Goal: Information Seeking & Learning: Understand process/instructions

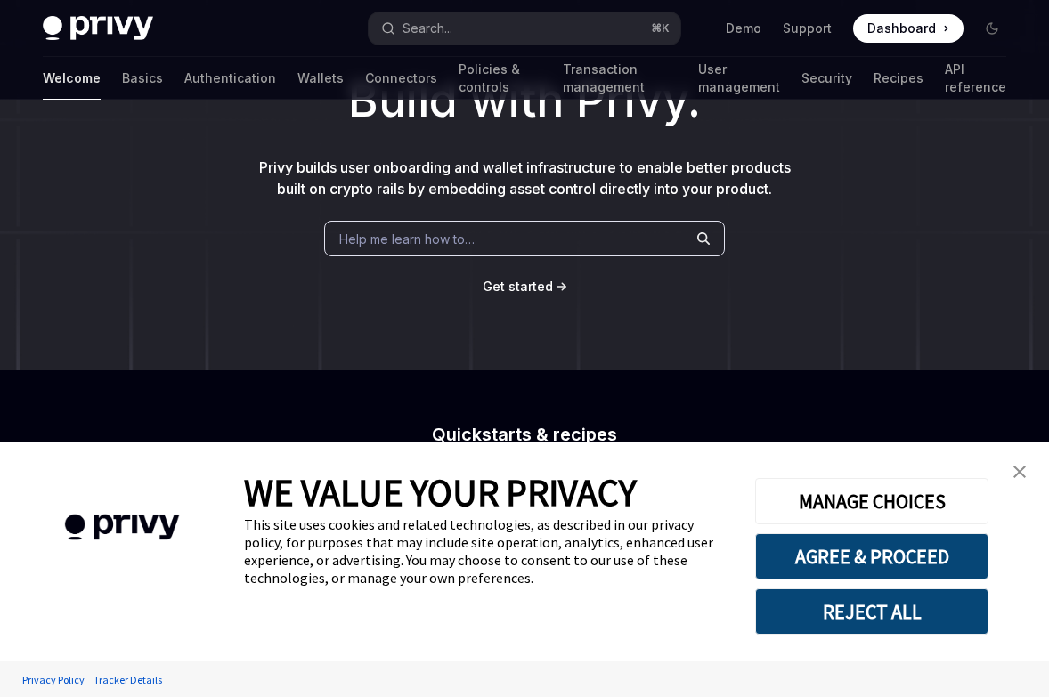
scroll to position [137, 0]
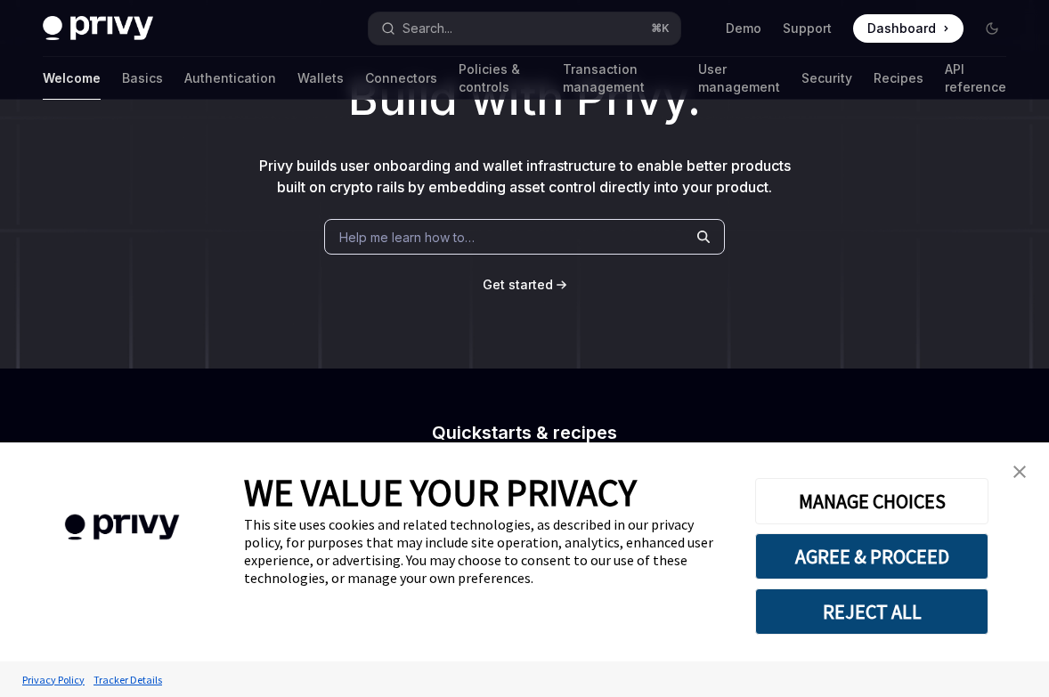
click at [1018, 468] on img "close banner" at bounding box center [1019, 472] width 12 height 12
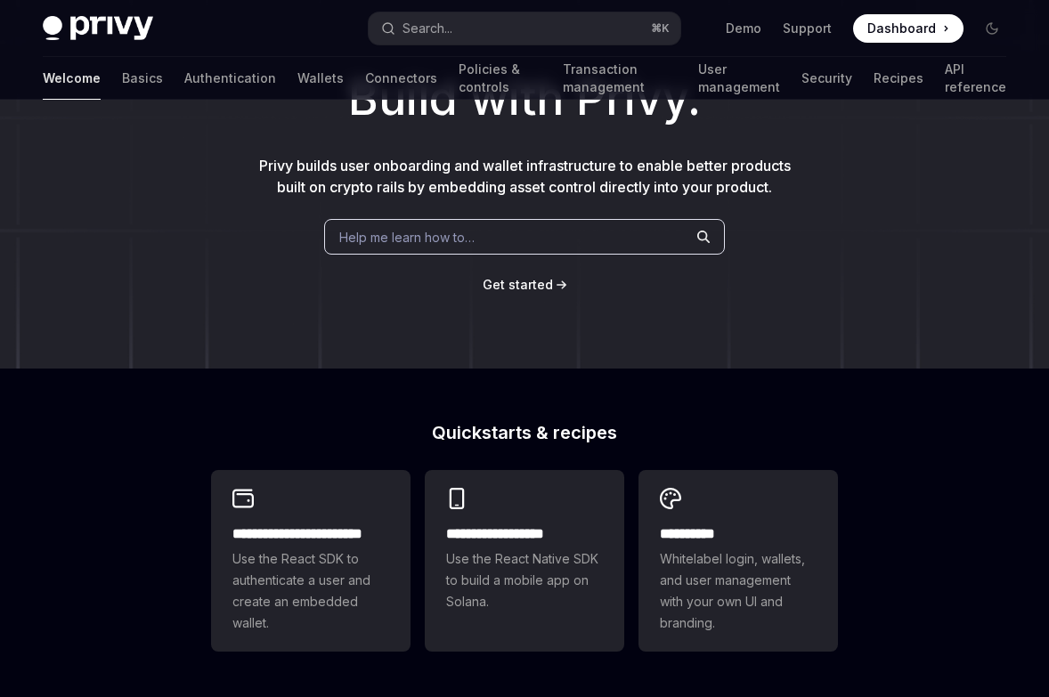
scroll to position [719, 0]
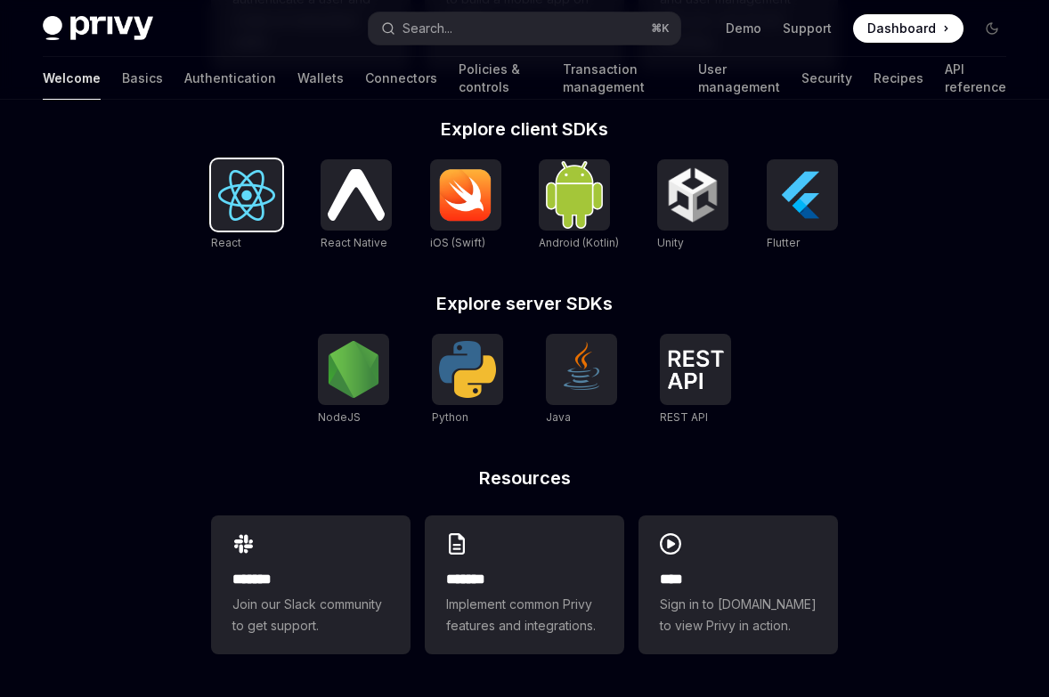
click at [256, 230] on link "React" at bounding box center [246, 205] width 71 height 93
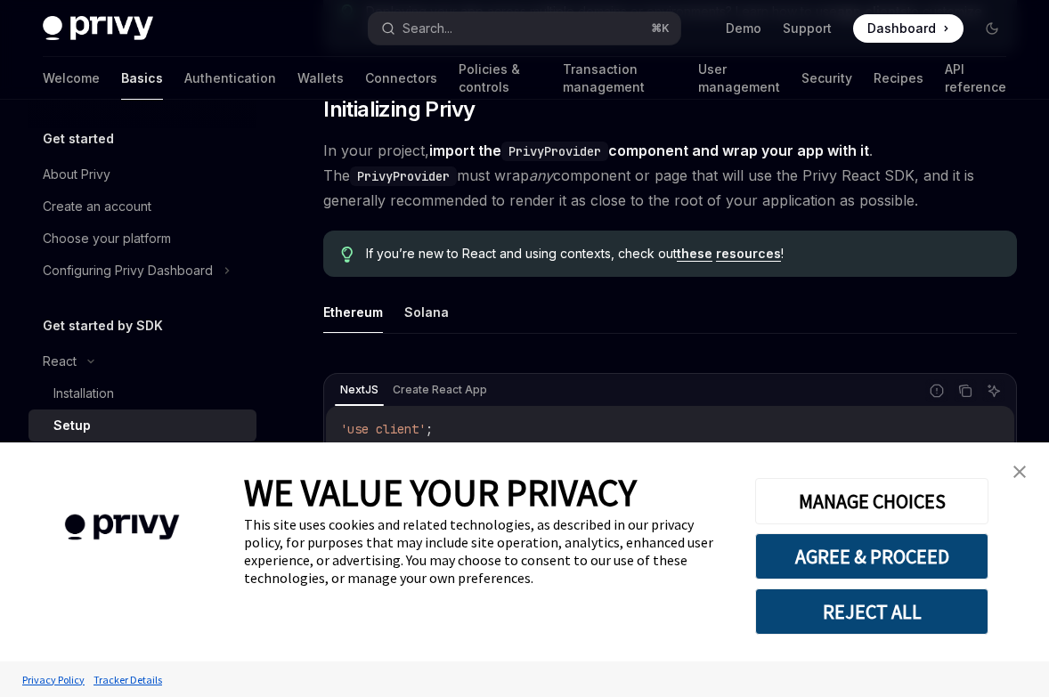
scroll to position [354, 0]
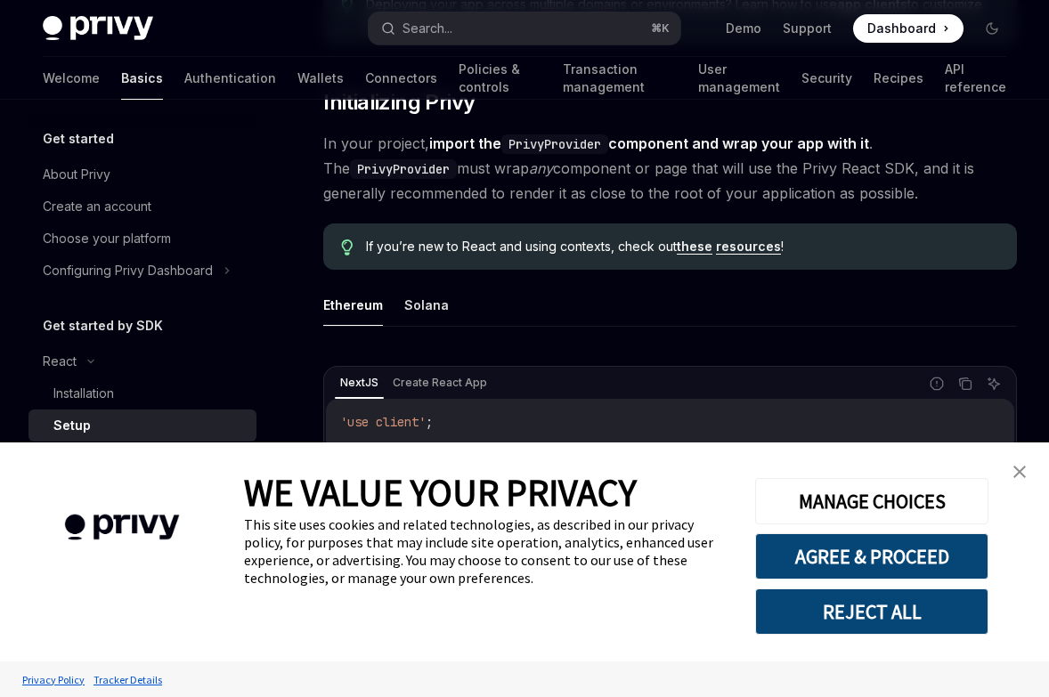
click at [1015, 473] on img "close banner" at bounding box center [1019, 472] width 12 height 12
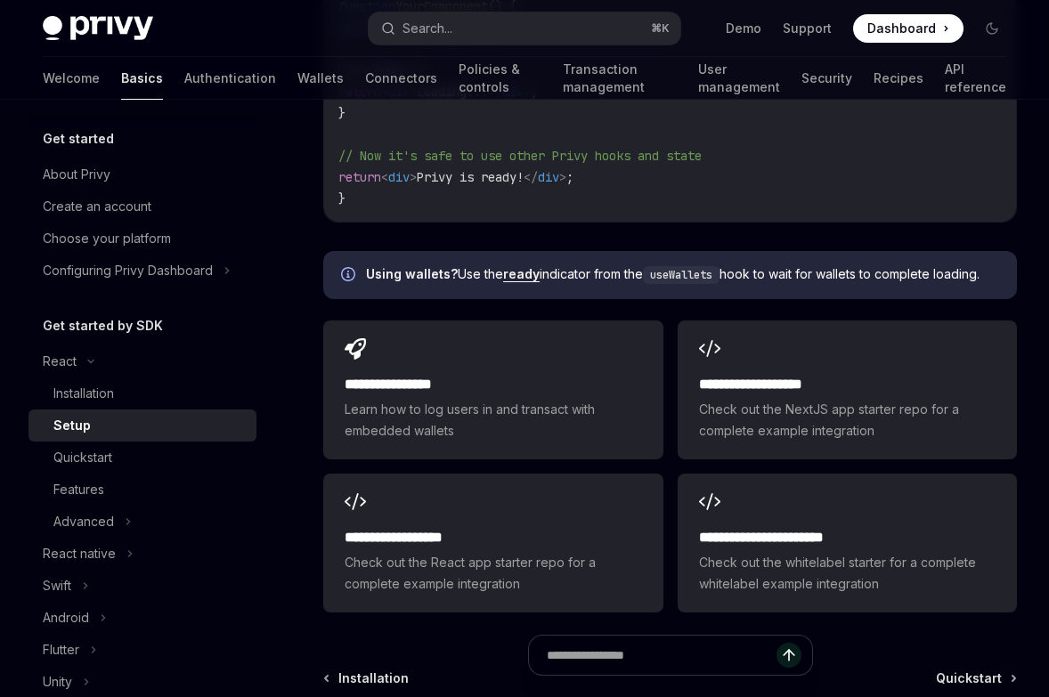
scroll to position [2158, 0]
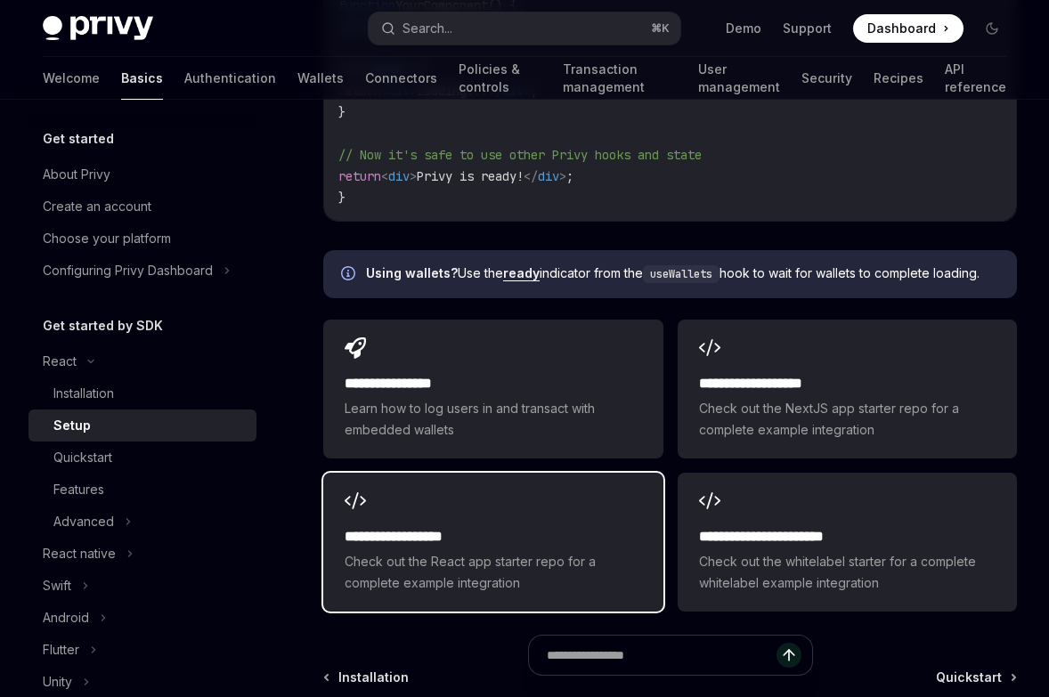
click at [619, 496] on div "**********" at bounding box center [492, 542] width 339 height 139
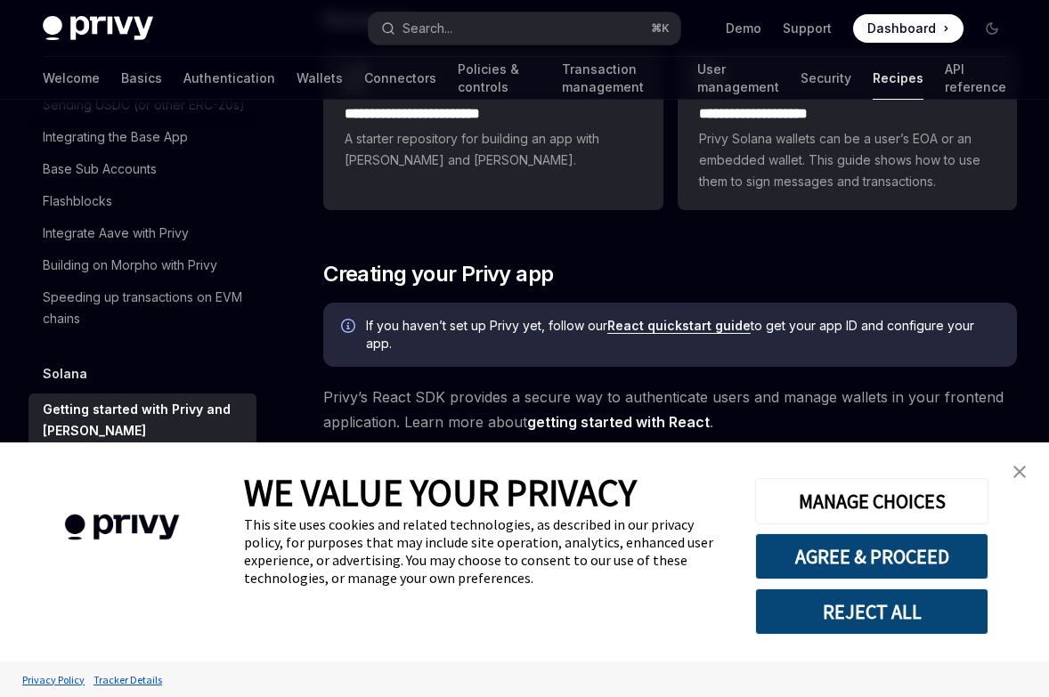
scroll to position [351, 0]
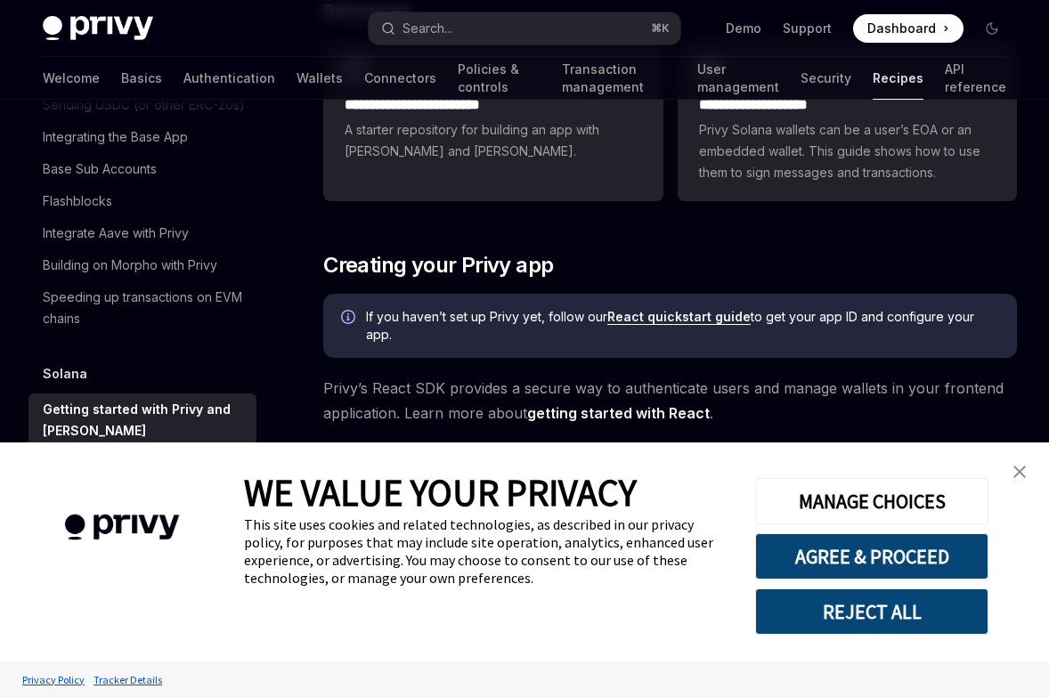
click at [1020, 472] on img "close banner" at bounding box center [1019, 472] width 12 height 12
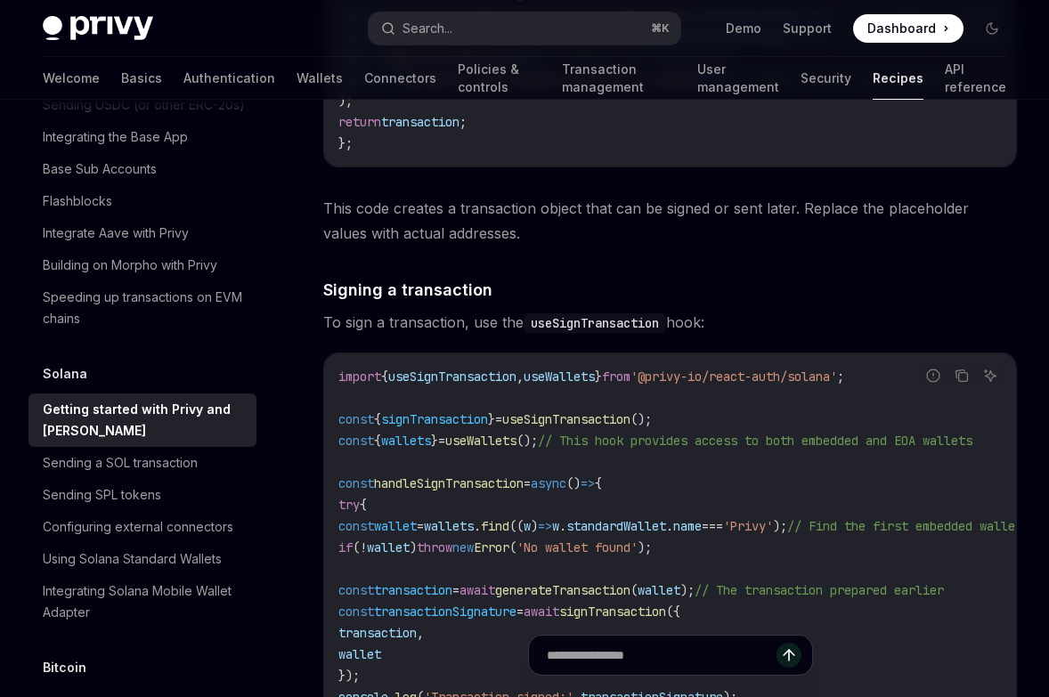
scroll to position [4987, 0]
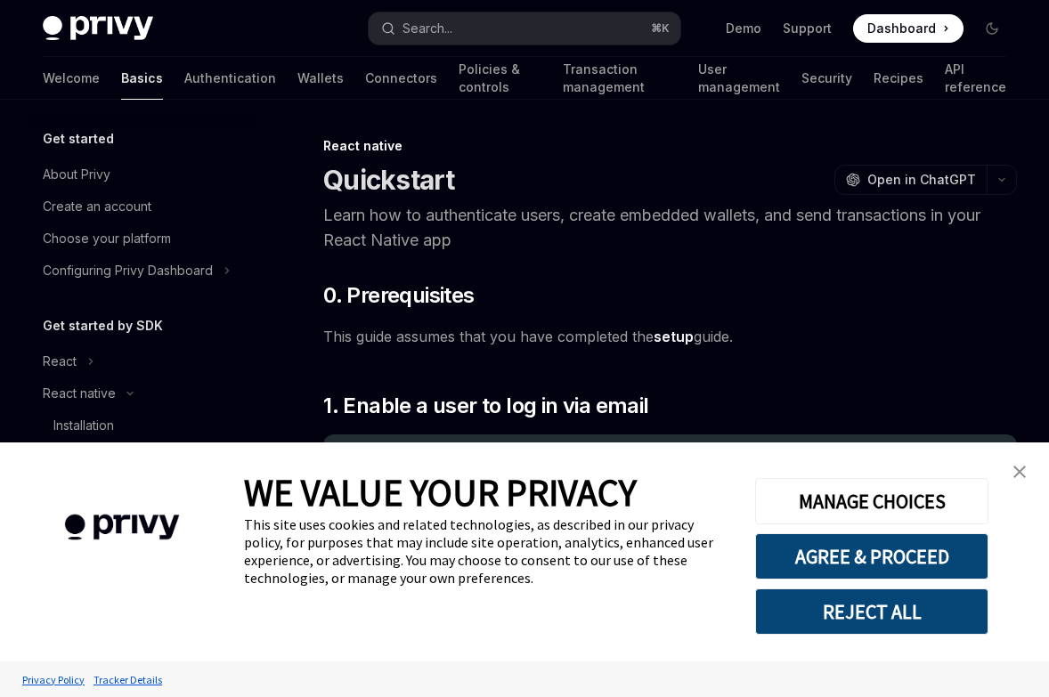
click at [1020, 468] on img "close banner" at bounding box center [1019, 472] width 12 height 12
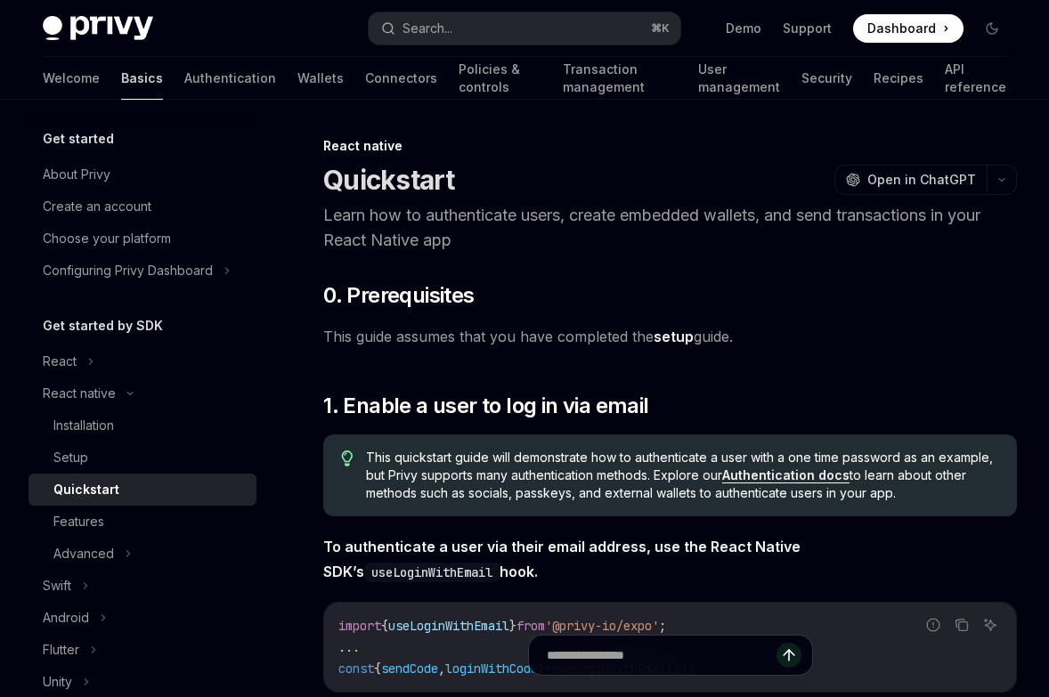
click at [121, 74] on link "Basics" at bounding box center [142, 78] width 42 height 43
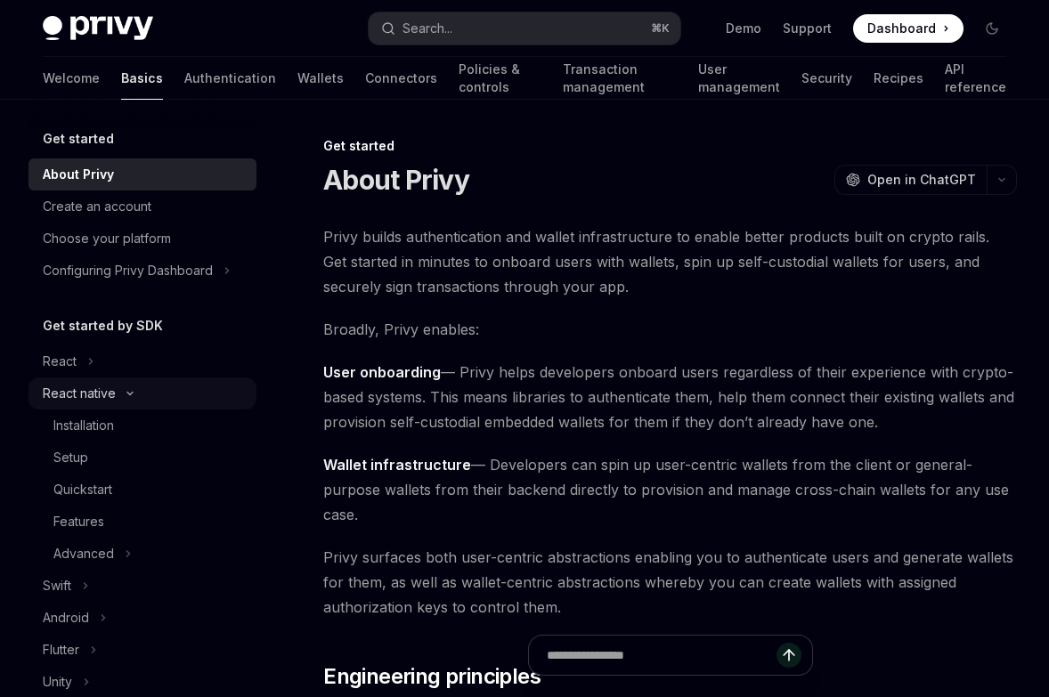
click at [132, 393] on icon at bounding box center [129, 394] width 5 height 3
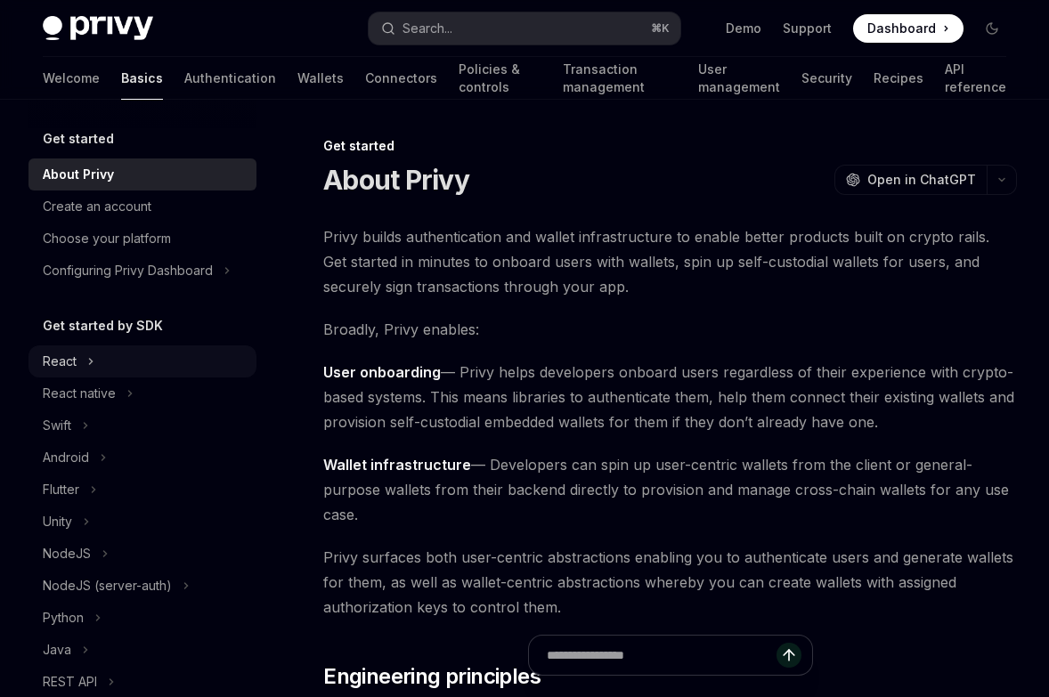
click at [117, 370] on button "React" at bounding box center [142, 361] width 228 height 32
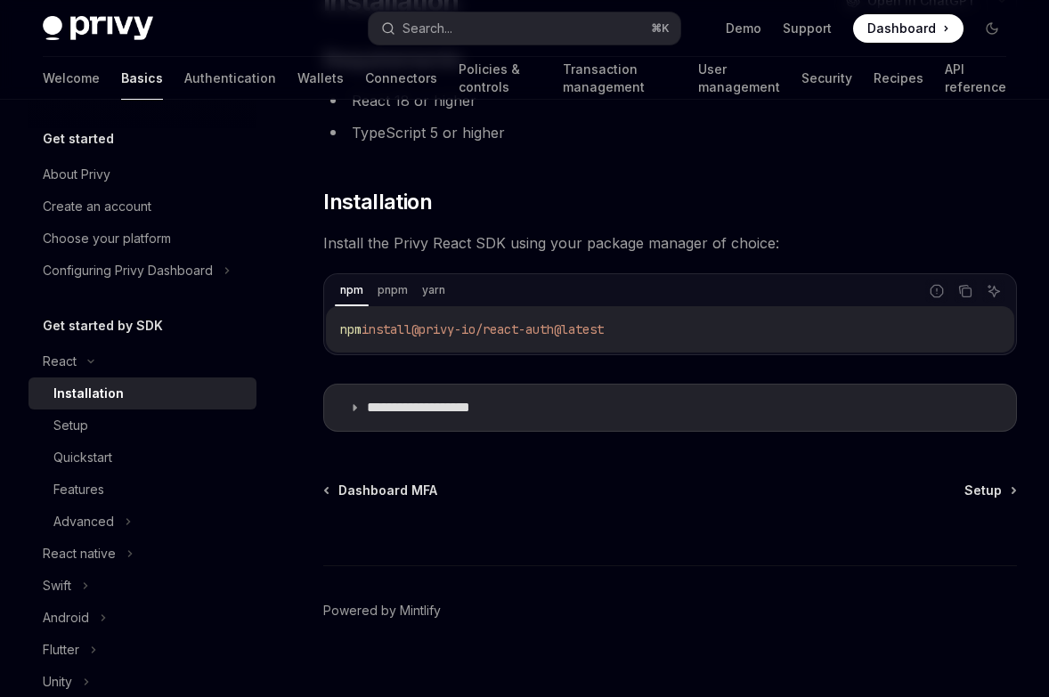
scroll to position [201, 0]
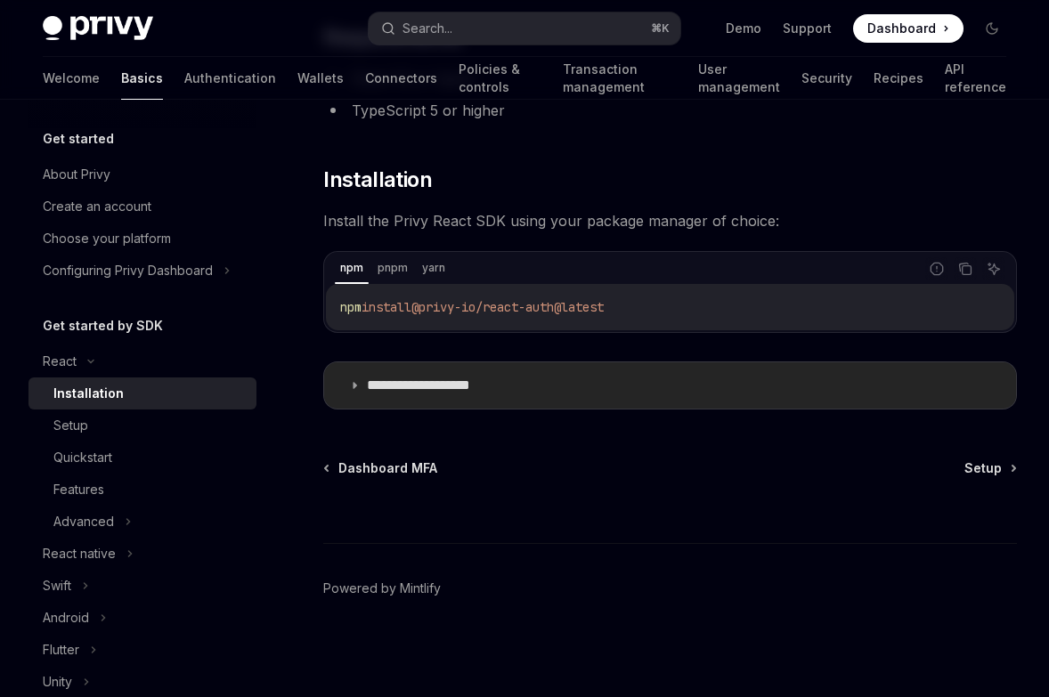
click at [412, 390] on p "**********" at bounding box center [440, 386] width 146 height 18
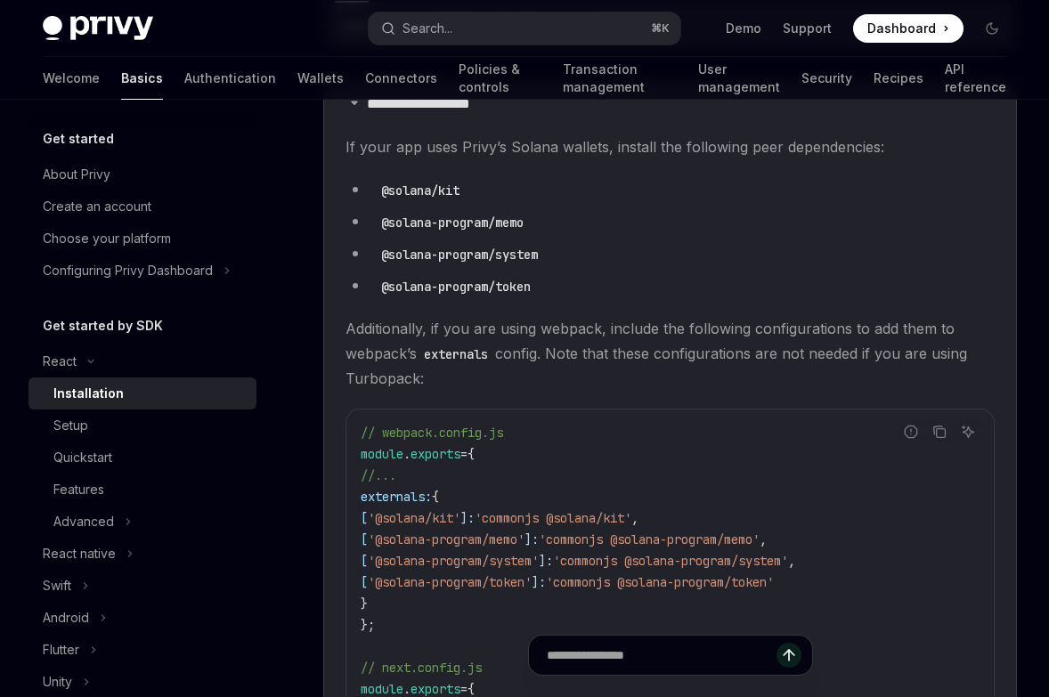
scroll to position [481, 0]
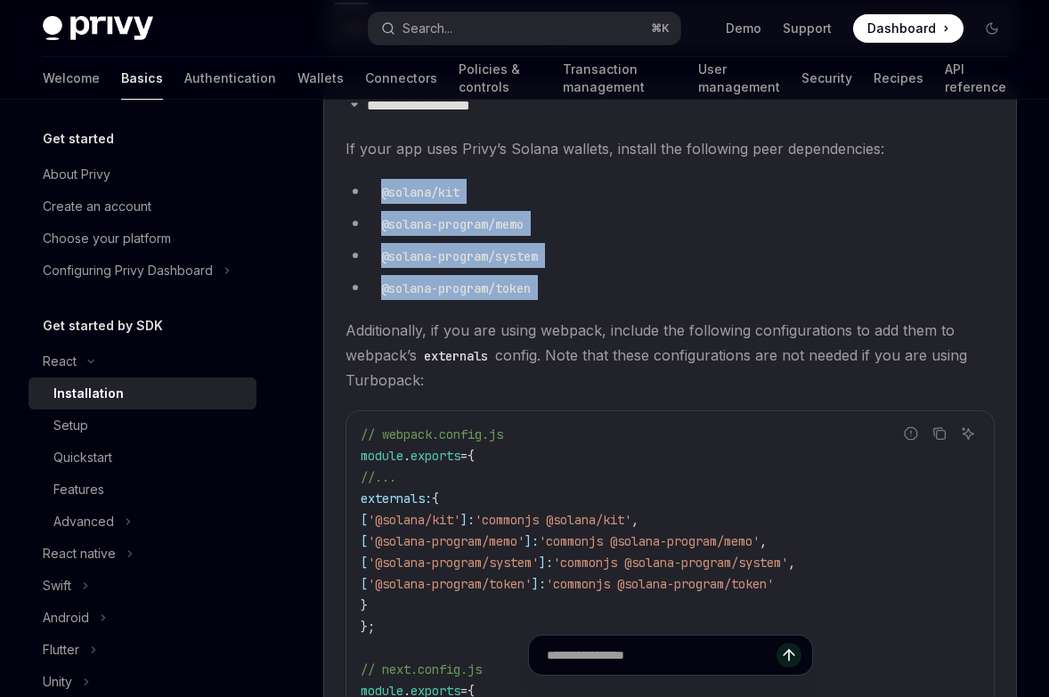
drag, startPoint x: 378, startPoint y: 187, endPoint x: 549, endPoint y: 301, distance: 205.5
click at [549, 301] on children "If your app uses Privy’s Solana wallets, install the following peer dependencie…" at bounding box center [669, 536] width 649 height 800
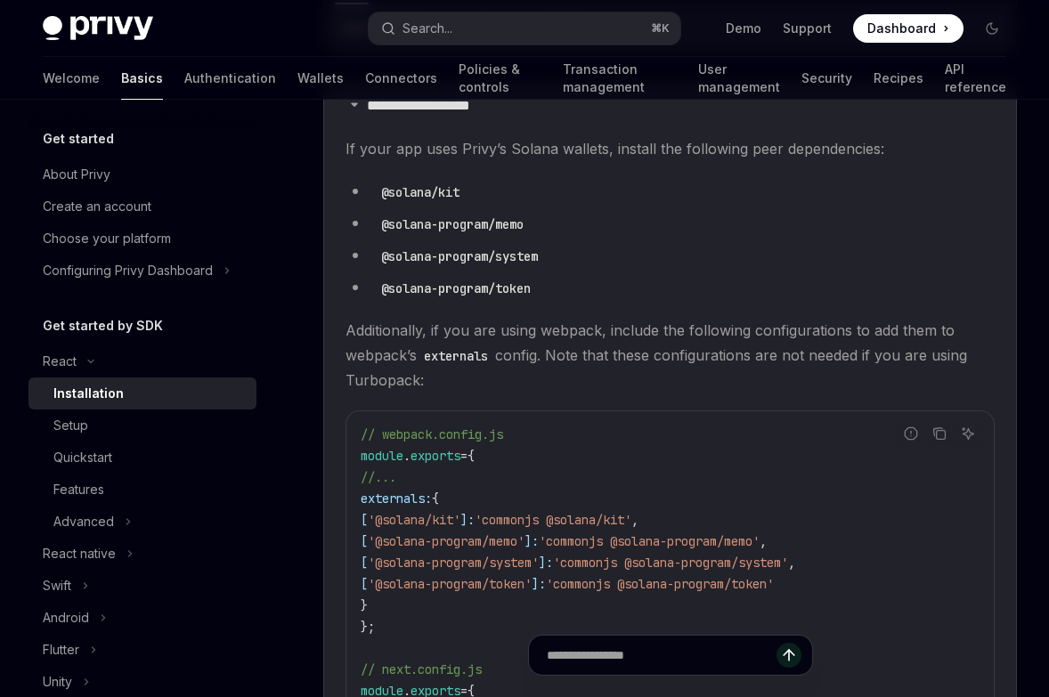
click at [549, 301] on children "If your app uses Privy’s Solana wallets, install the following peer dependencie…" at bounding box center [669, 536] width 649 height 800
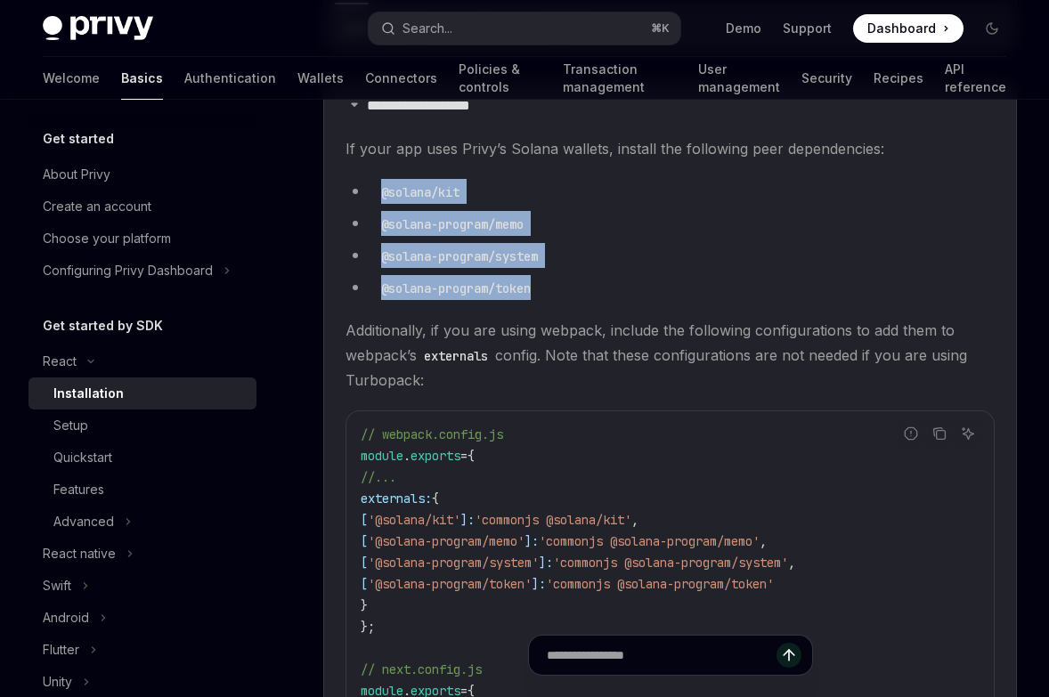
drag, startPoint x: 557, startPoint y: 296, endPoint x: 379, endPoint y: 190, distance: 206.5
click at [379, 190] on ul "@solana/kit @solana-program/memo @solana-program/system @solana-program/token" at bounding box center [669, 239] width 649 height 121
copy ul "@solana/kit @solana-program/memo @solana-program/system @solana-program/token"
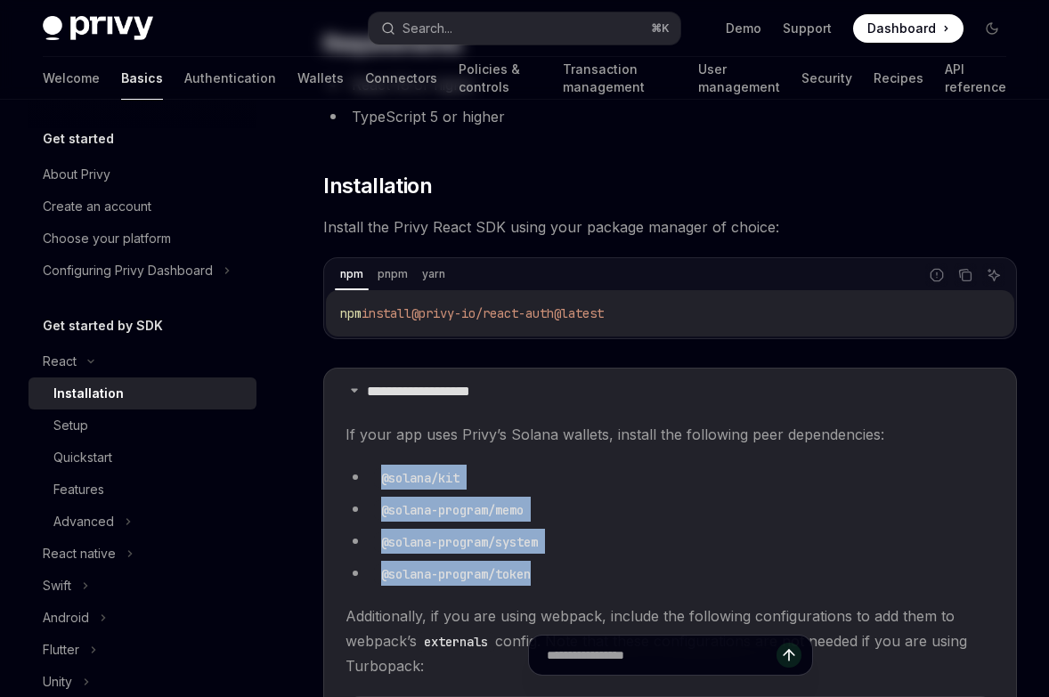
scroll to position [0, 0]
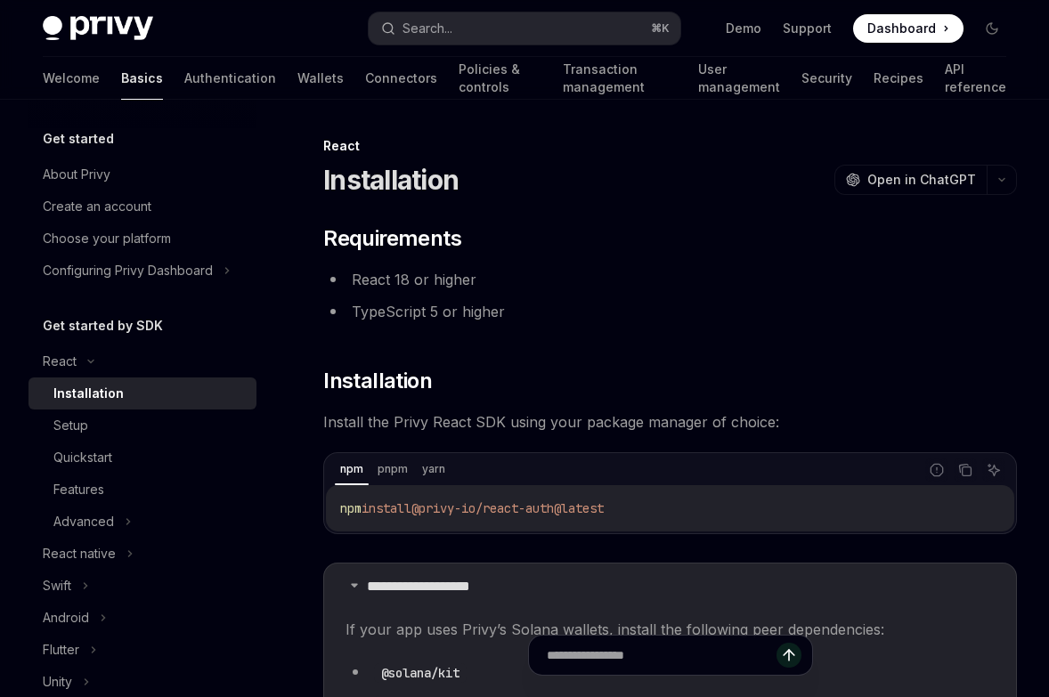
click at [661, 413] on span "Install the Privy React SDK using your package manager of choice:" at bounding box center [670, 422] width 694 height 25
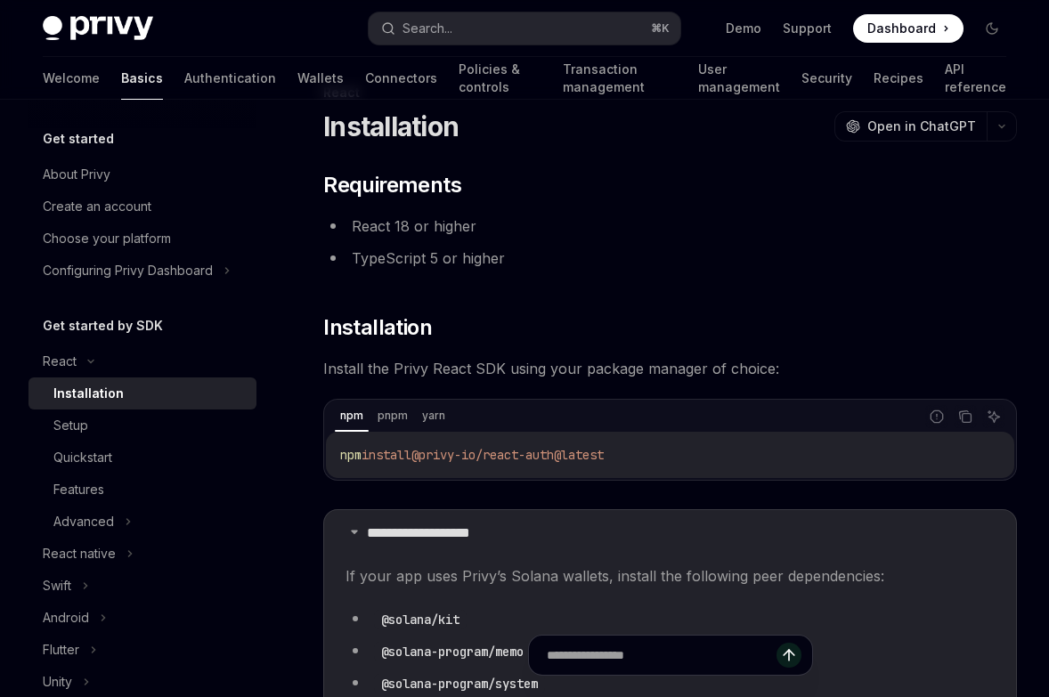
scroll to position [79, 0]
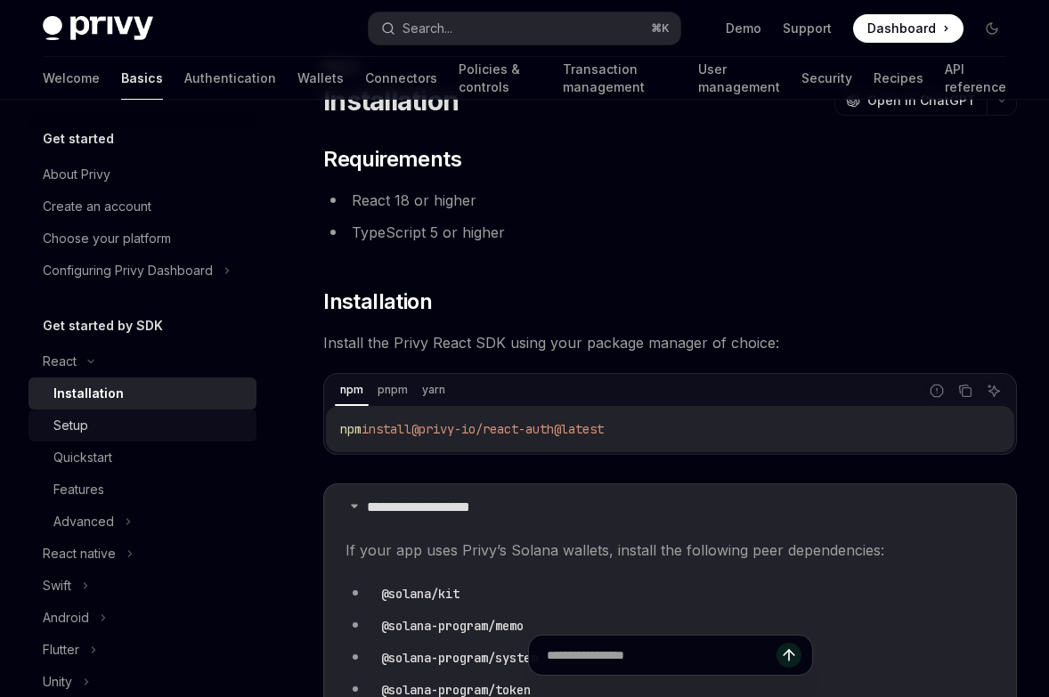
click at [203, 436] on link "Setup" at bounding box center [142, 426] width 228 height 32
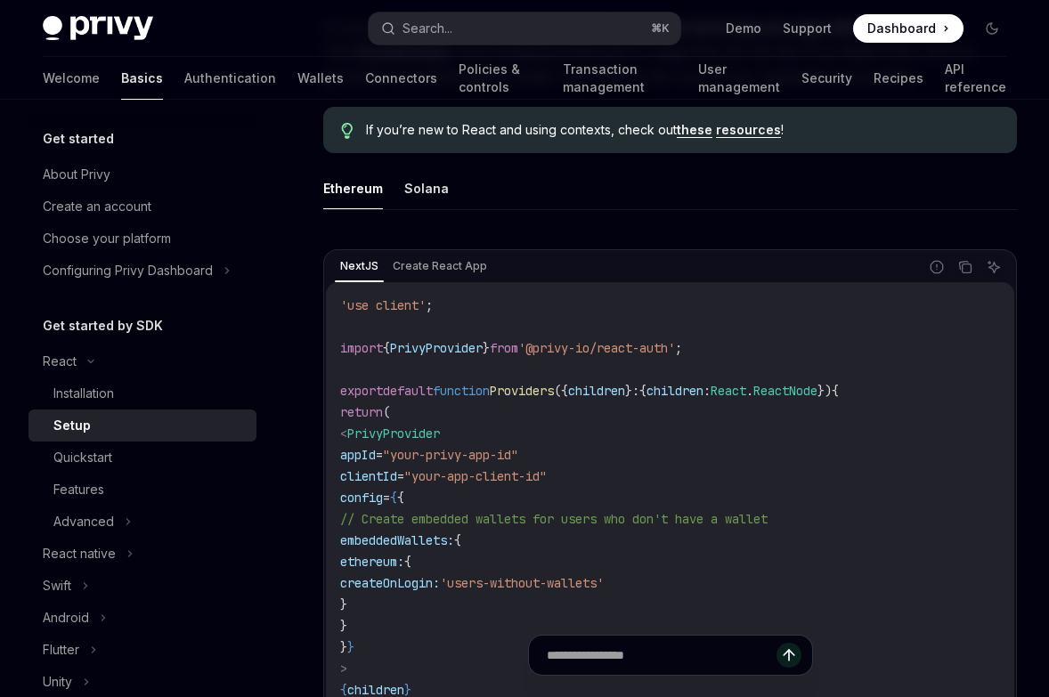
scroll to position [473, 0]
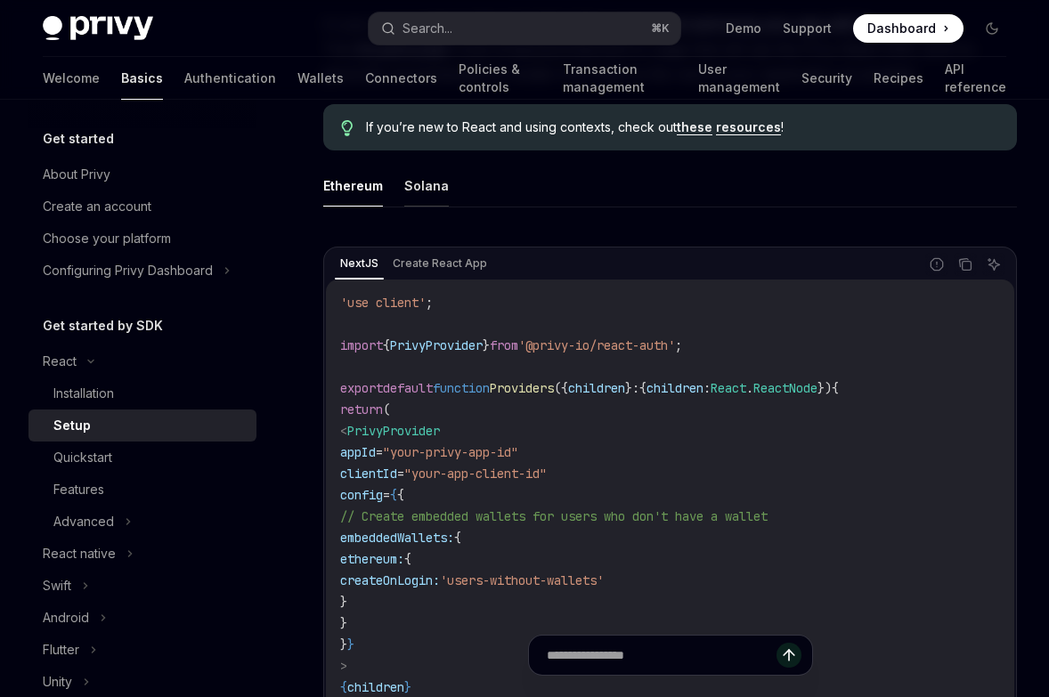
click at [431, 196] on button "Solana" at bounding box center [426, 186] width 45 height 42
type textarea "*"
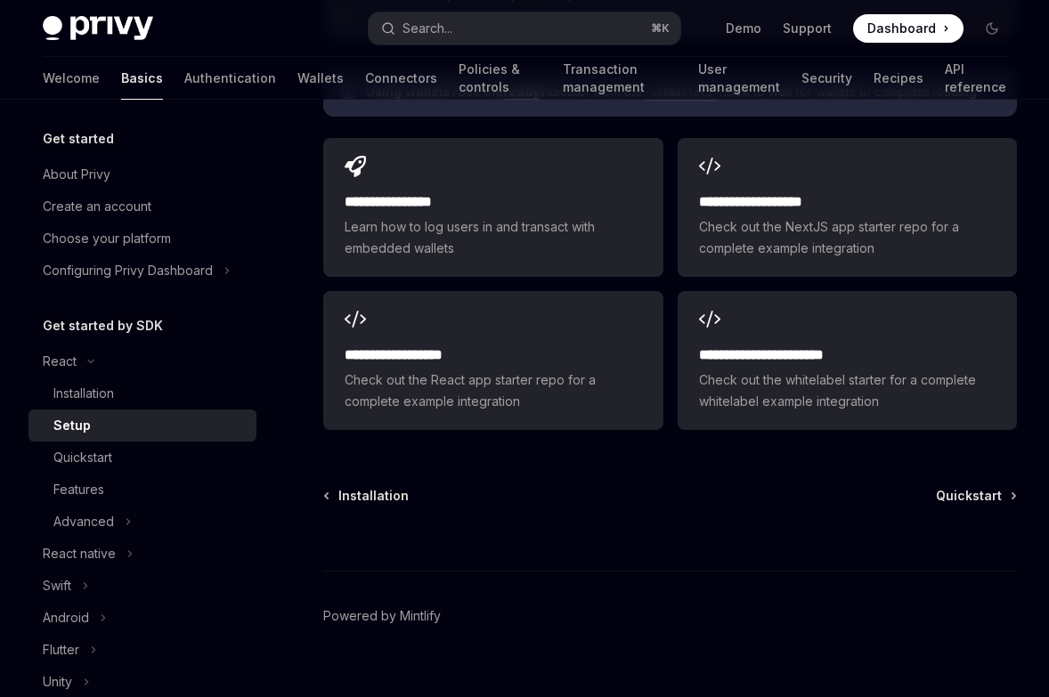
scroll to position [2427, 0]
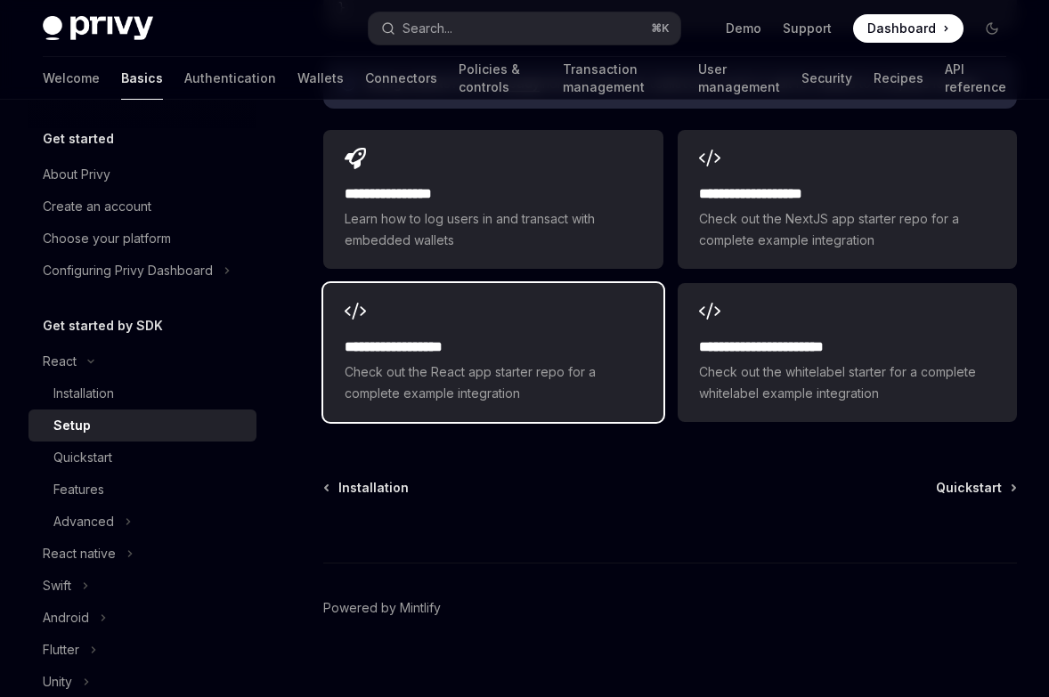
click at [446, 352] on h2 "**********" at bounding box center [493, 347] width 297 height 21
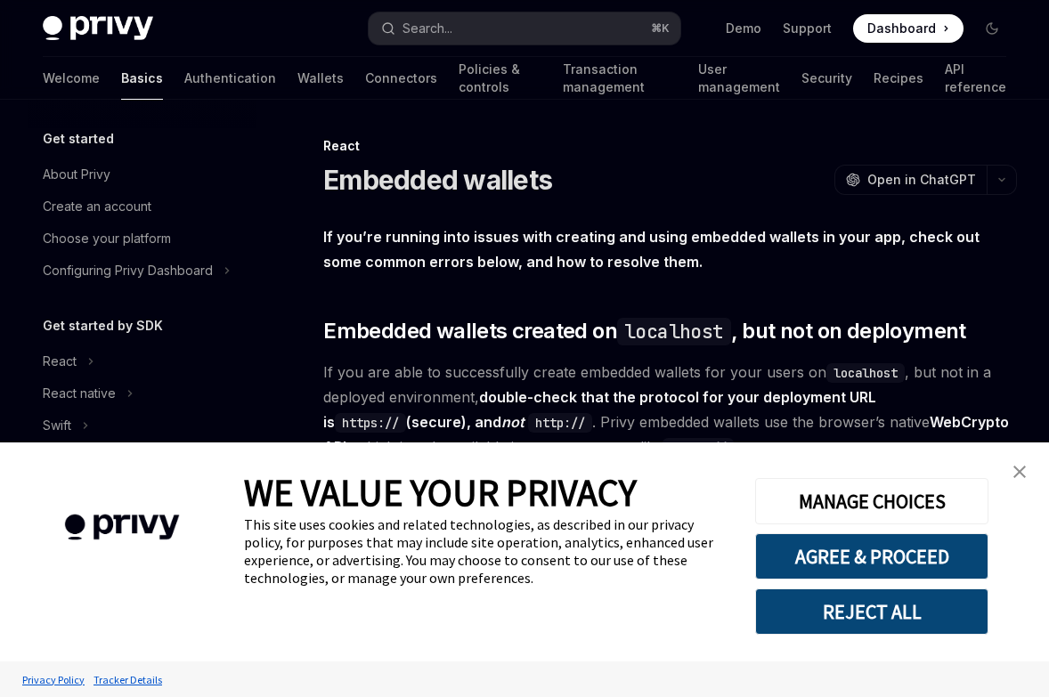
scroll to position [443, 0]
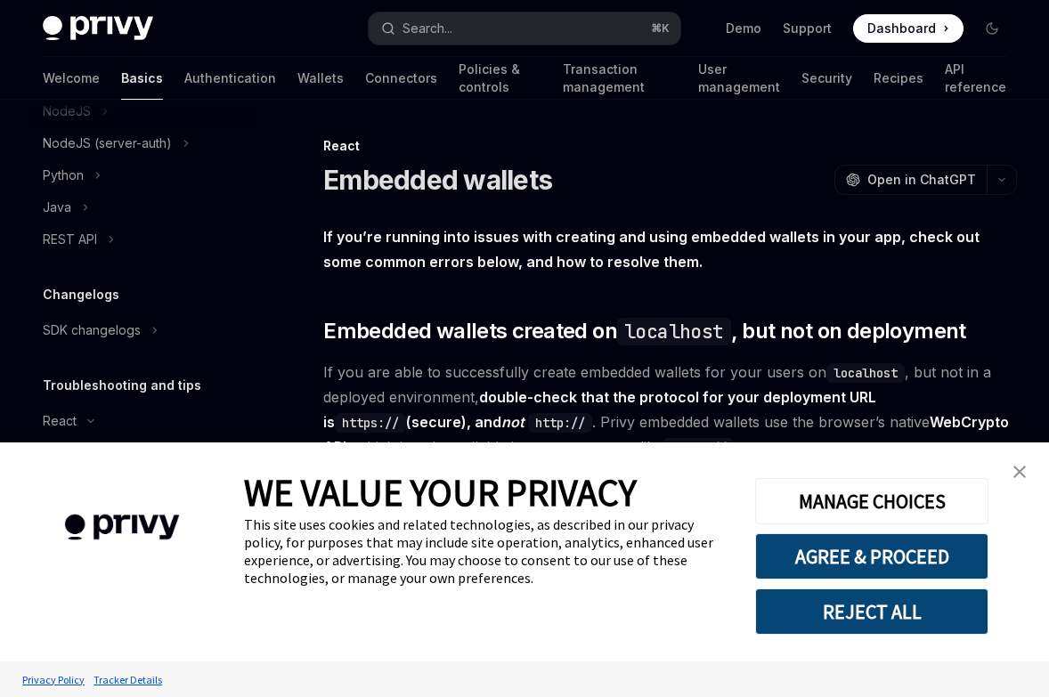
click at [1016, 473] on img "close banner" at bounding box center [1019, 472] width 12 height 12
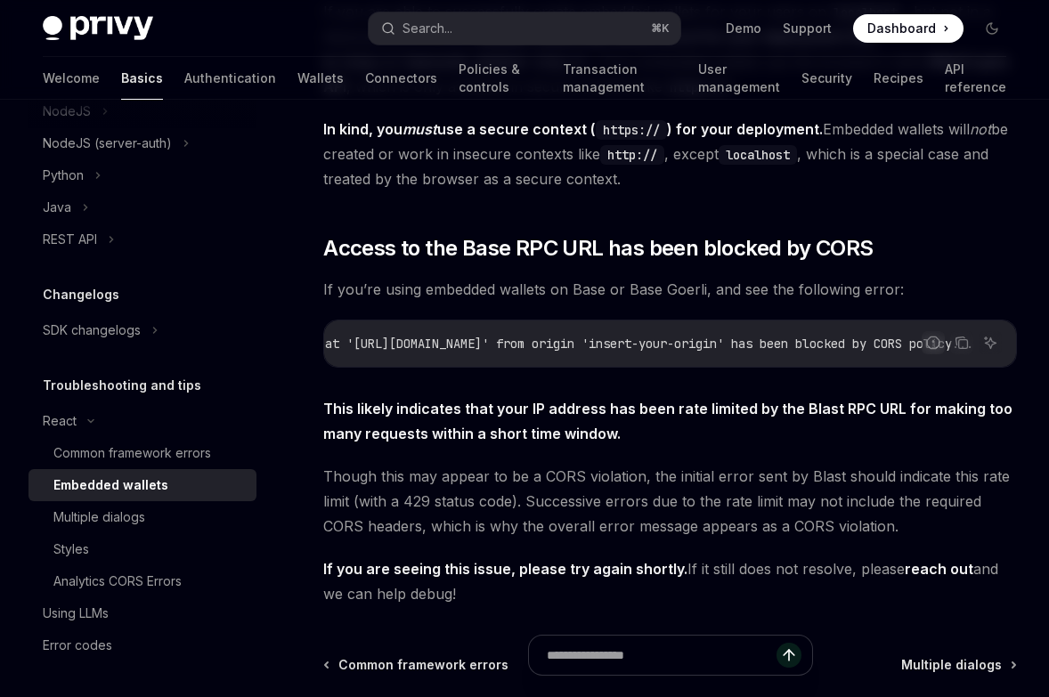
scroll to position [565, 0]
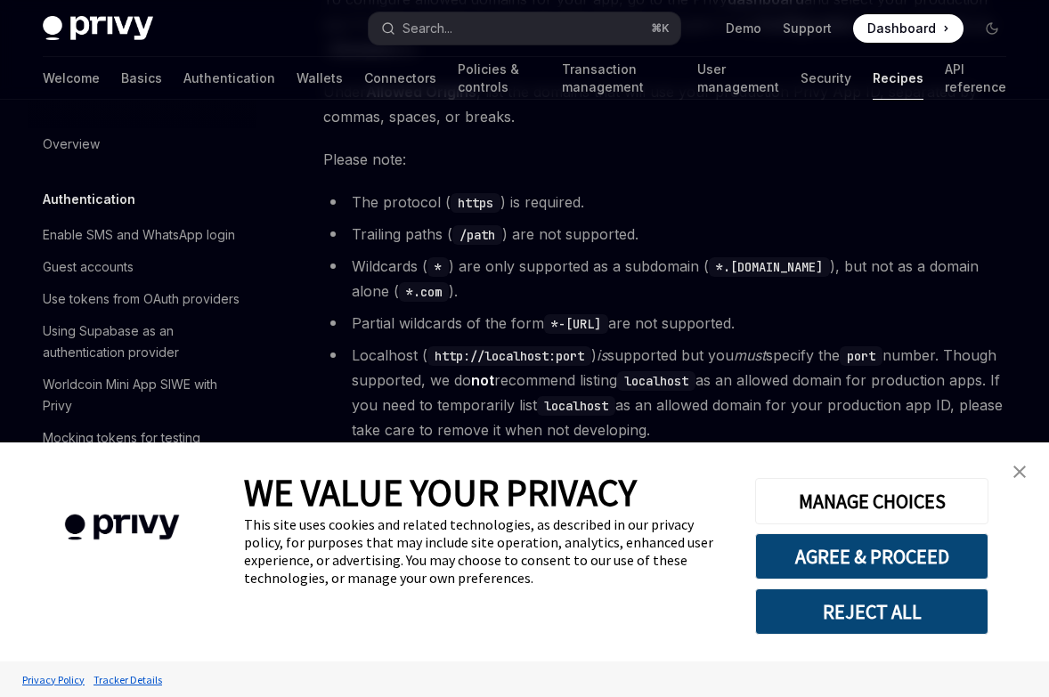
scroll to position [466, 0]
click at [1021, 474] on img "close banner" at bounding box center [1019, 472] width 12 height 12
